Goal: Transaction & Acquisition: Download file/media

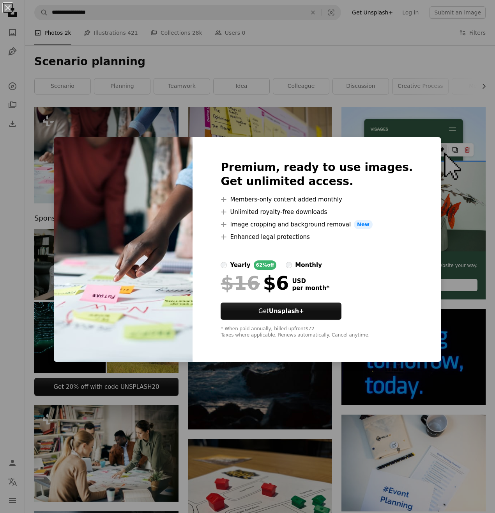
click at [438, 121] on div "An X shape Premium, ready to use images. Get unlimited access. A plus sign Memb…" at bounding box center [247, 256] width 495 height 513
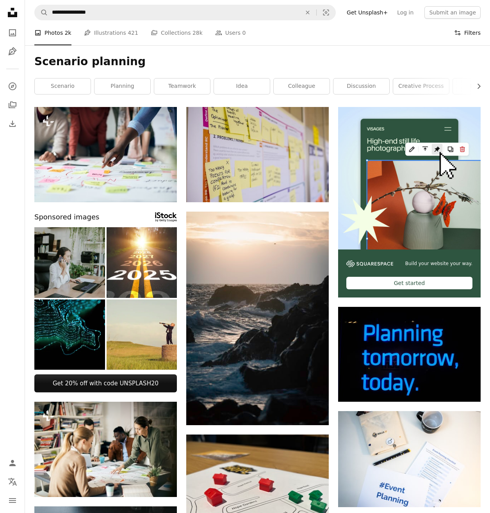
click at [469, 35] on button "Filters Filters" at bounding box center [467, 32] width 27 height 25
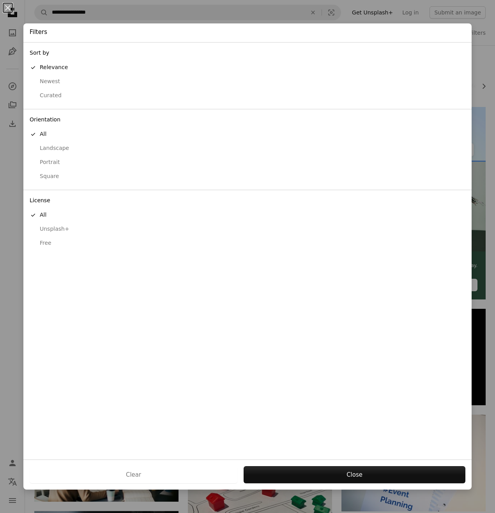
click at [42, 245] on div "Free" at bounding box center [248, 243] width 436 height 8
click at [356, 476] on button "Apply" at bounding box center [354, 474] width 222 height 17
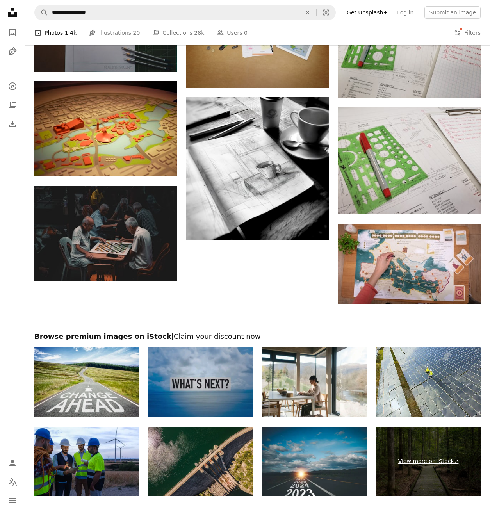
scroll to position [858, 0]
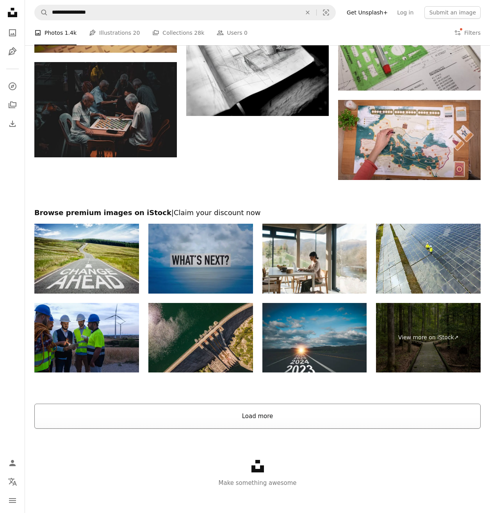
click at [261, 419] on button "Load more" at bounding box center [257, 415] width 446 height 25
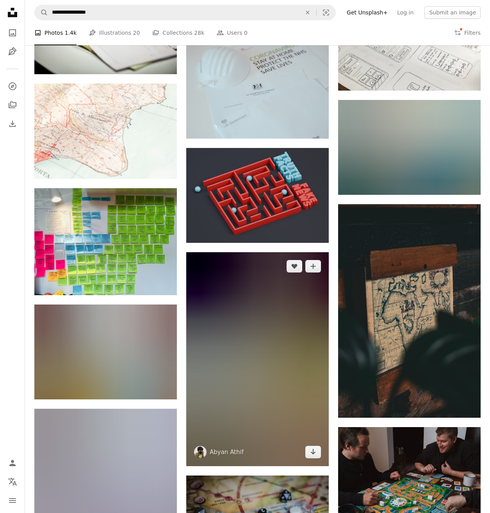
scroll to position [8505, 0]
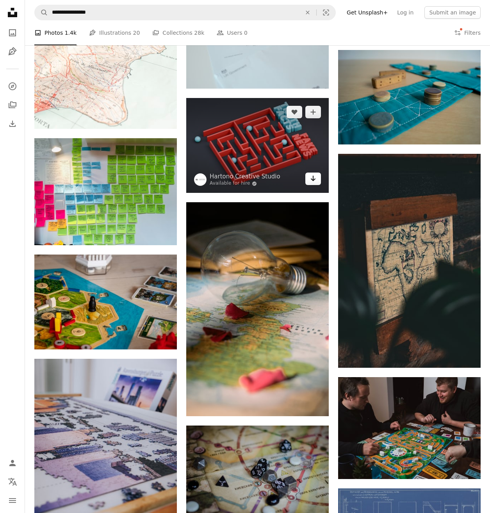
click at [309, 181] on link "Arrow pointing down" at bounding box center [313, 178] width 16 height 12
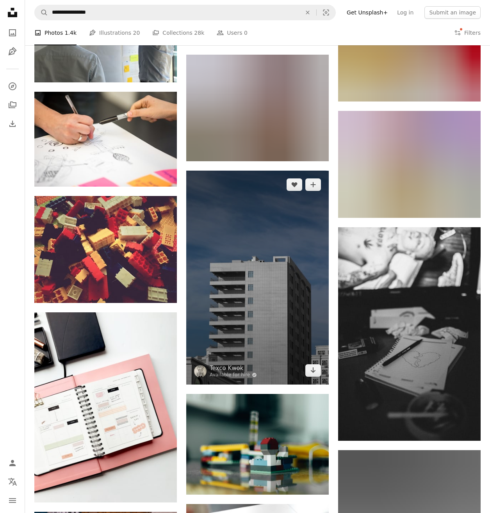
scroll to position [11508, 0]
